Goal: Task Accomplishment & Management: Use online tool/utility

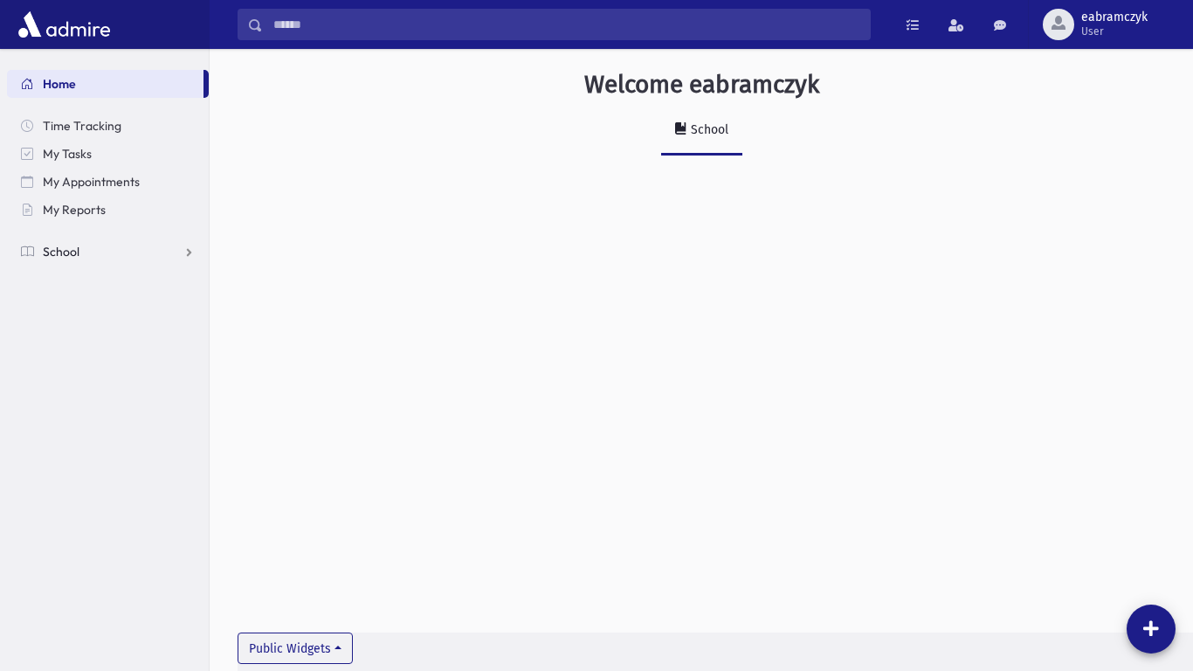
click at [69, 258] on span "School" at bounding box center [61, 252] width 37 height 16
click at [73, 311] on span "Attendance" at bounding box center [84, 308] width 65 height 16
click at [96, 331] on link "Entry" at bounding box center [108, 336] width 202 height 28
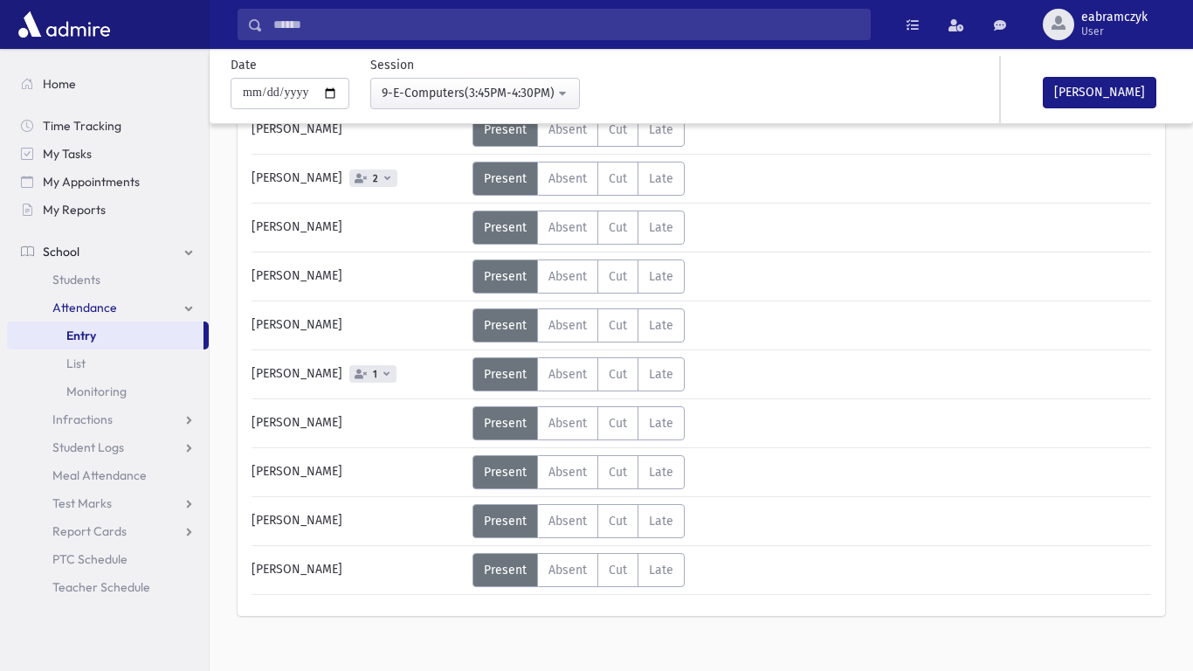
scroll to position [620, 0]
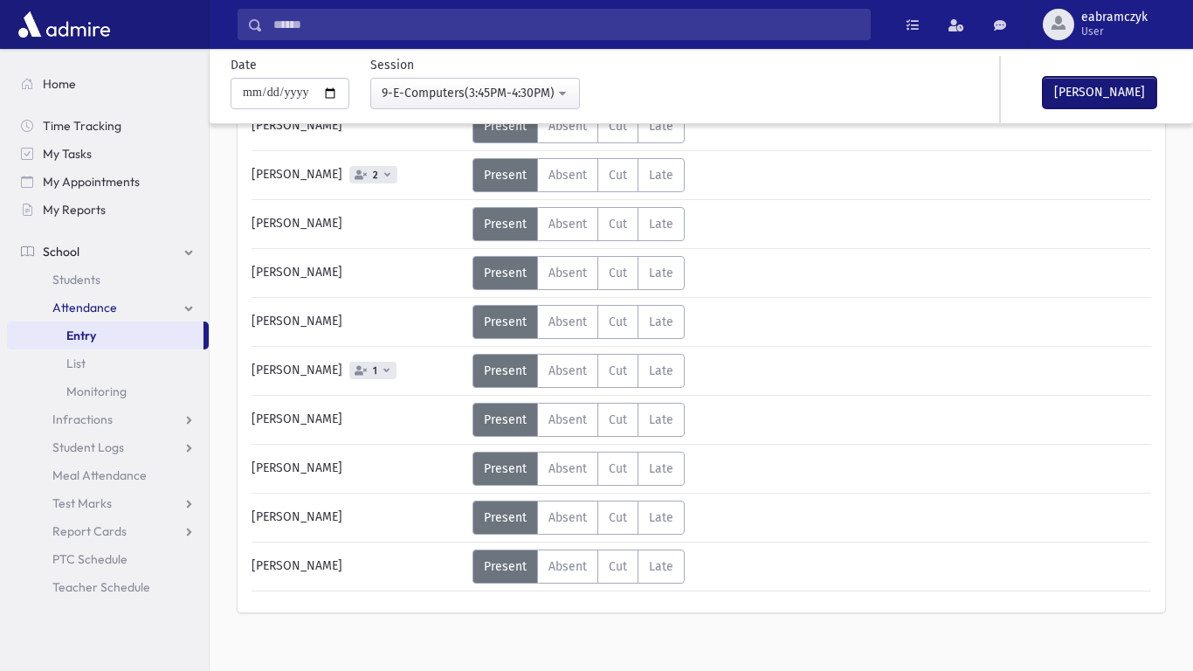
click at [1113, 84] on button "[PERSON_NAME]" at bounding box center [1100, 92] width 114 height 31
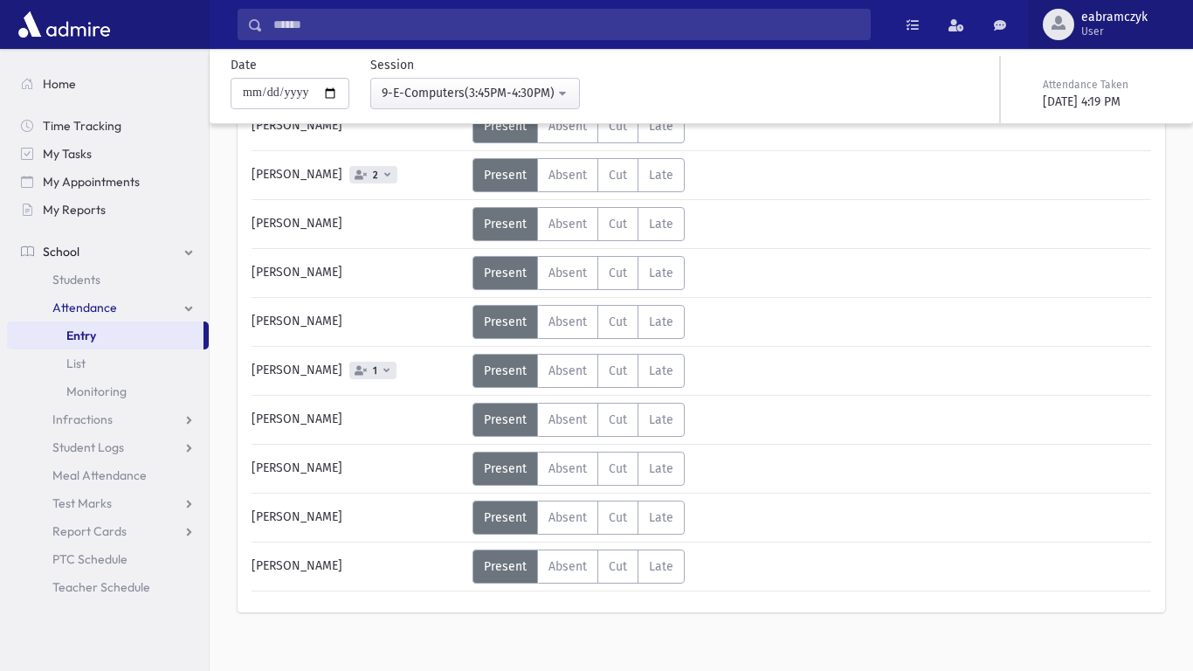
click at [1131, 0] on button "eabramczyk User" at bounding box center [1110, 24] width 165 height 49
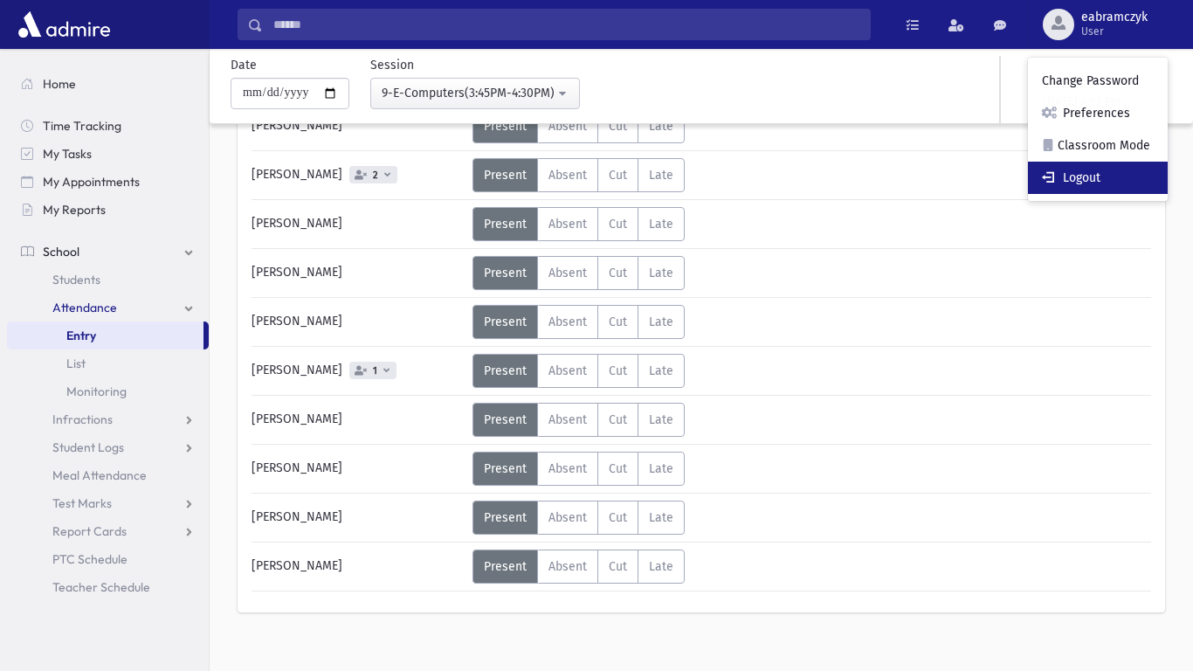
click at [1095, 174] on link "Logout" at bounding box center [1098, 178] width 140 height 32
